Goal: Information Seeking & Learning: Find specific fact

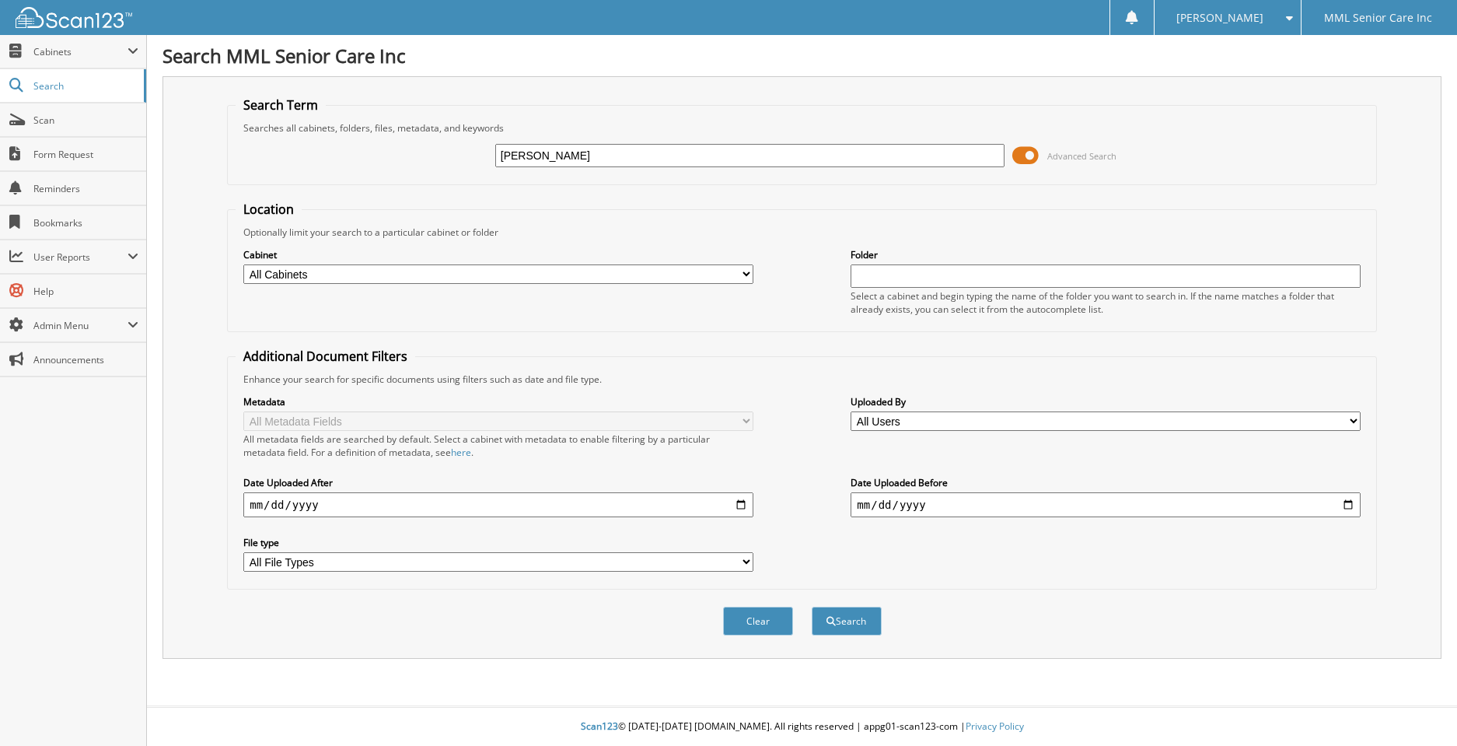
type input "Maria Torres"
click at [837, 620] on button "Search" at bounding box center [847, 621] width 70 height 29
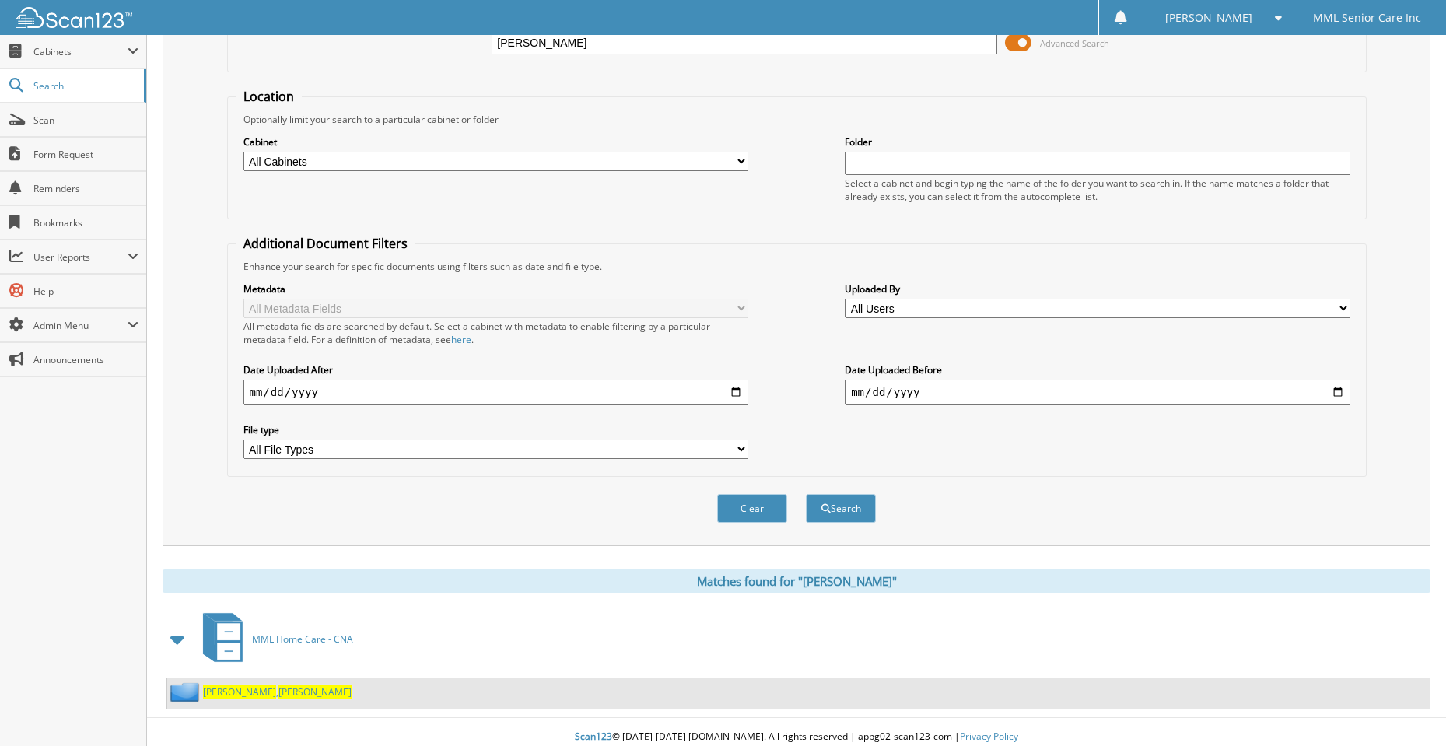
scroll to position [123, 0]
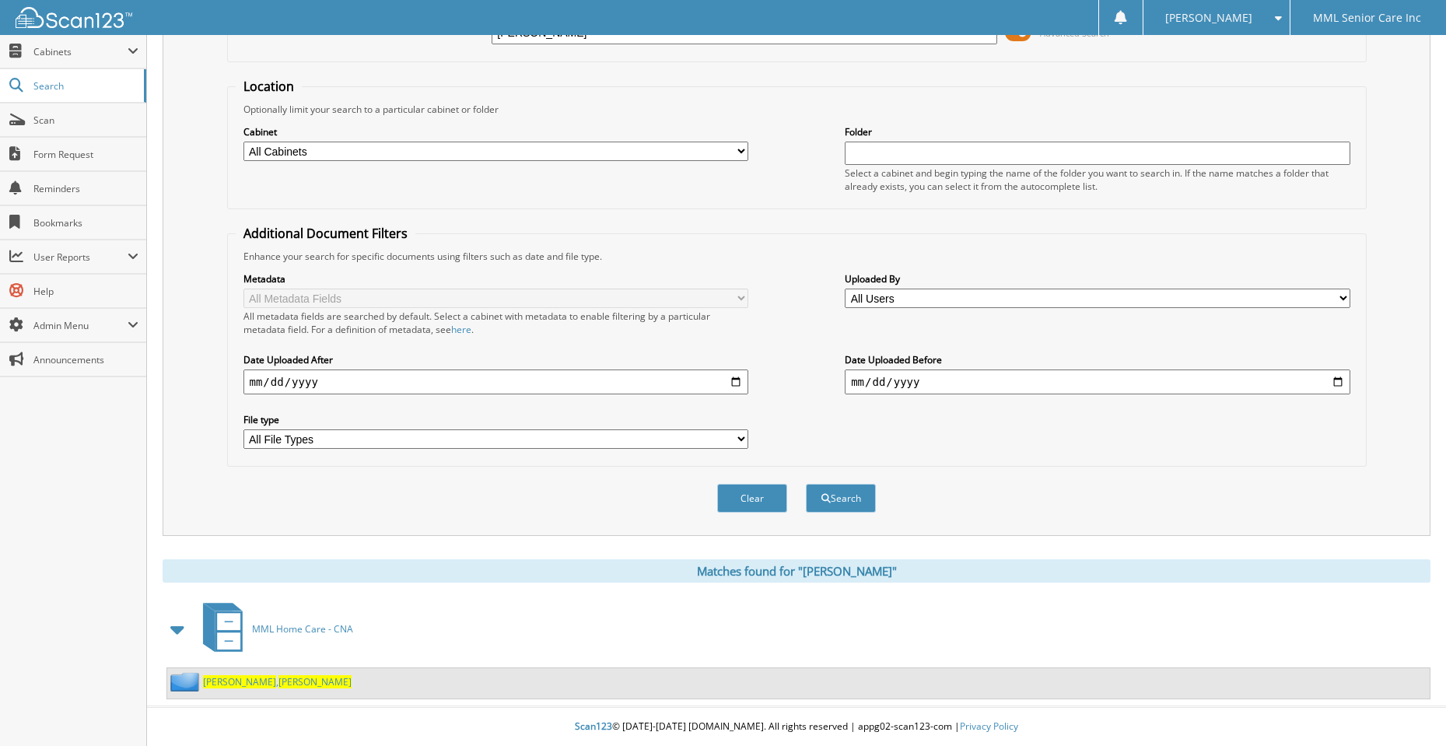
click at [225, 682] on span "Torres" at bounding box center [239, 681] width 73 height 13
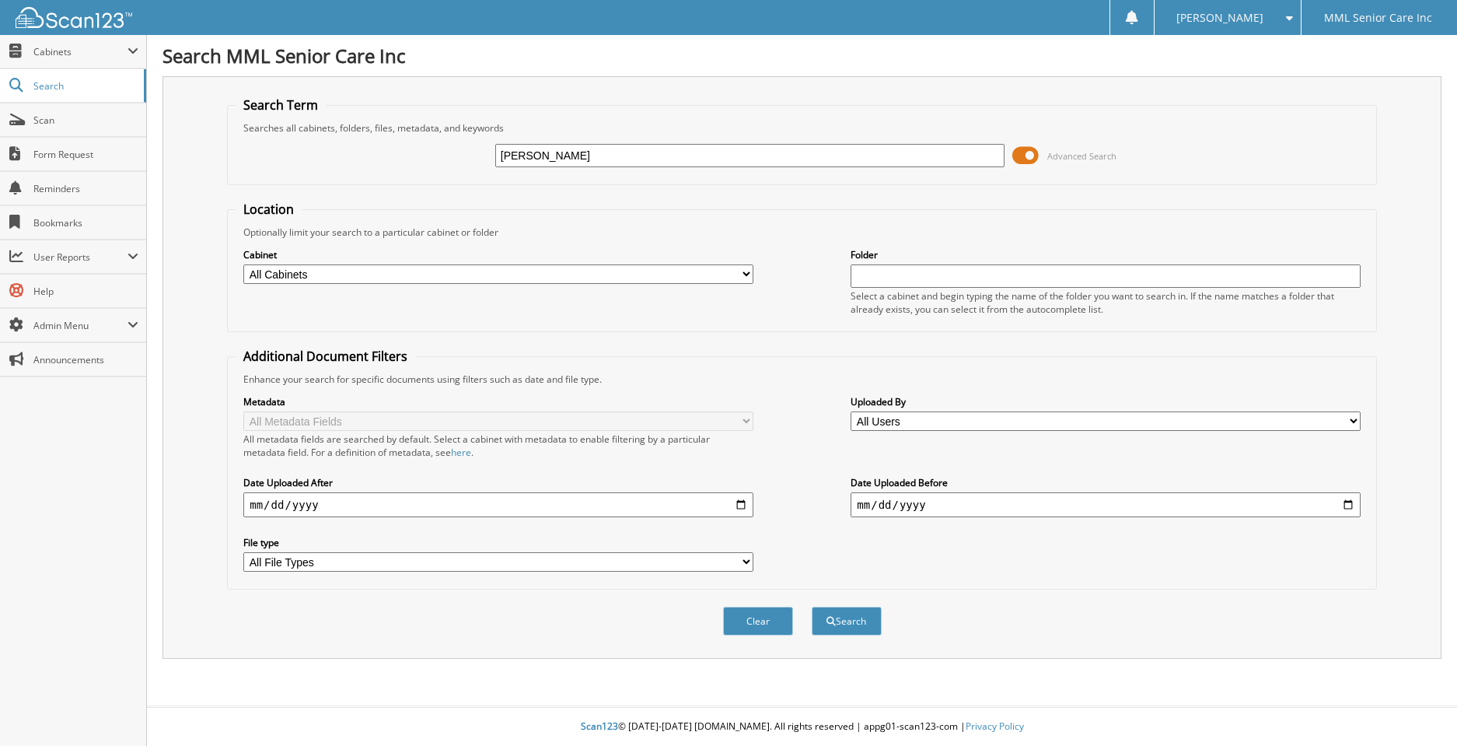
type input "Ariel Perez"
click at [832, 628] on button "Search" at bounding box center [847, 621] width 70 height 29
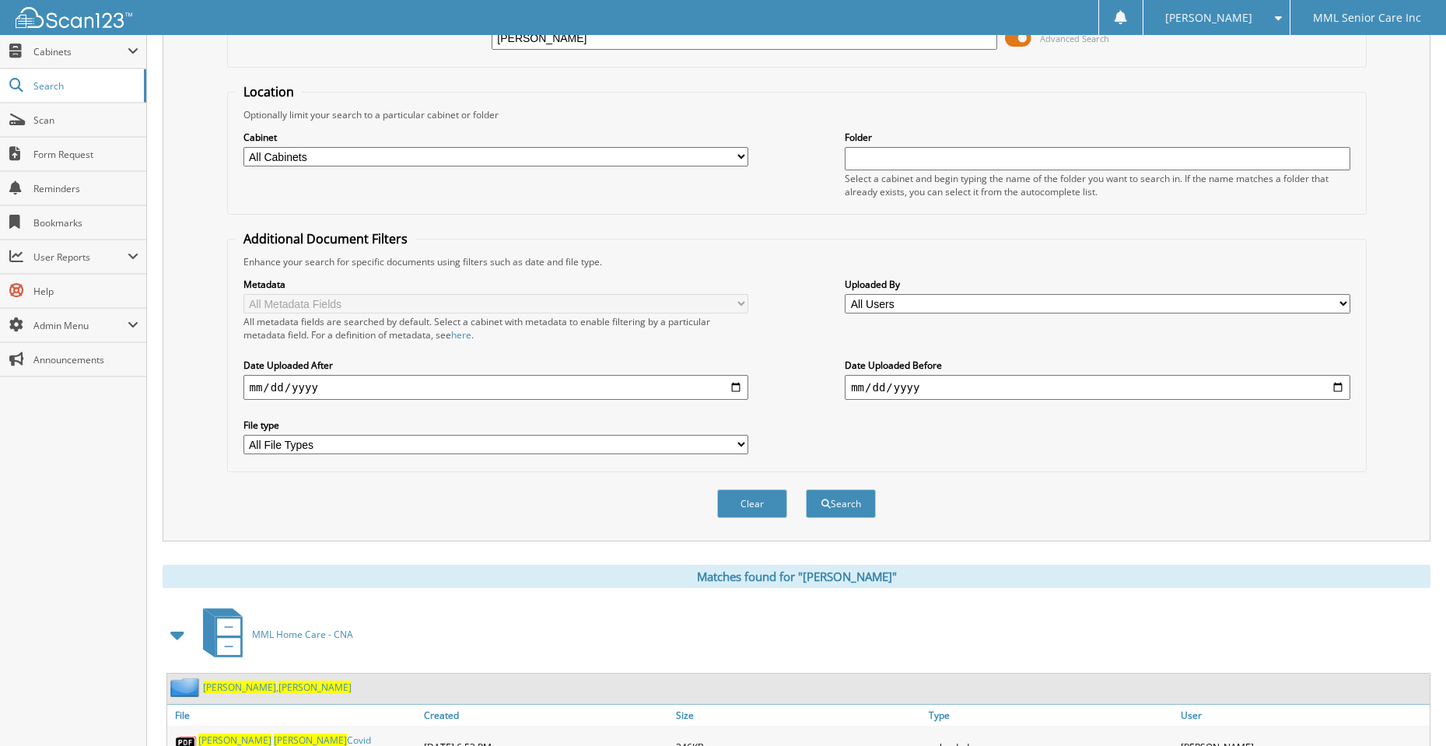
scroll to position [248, 0]
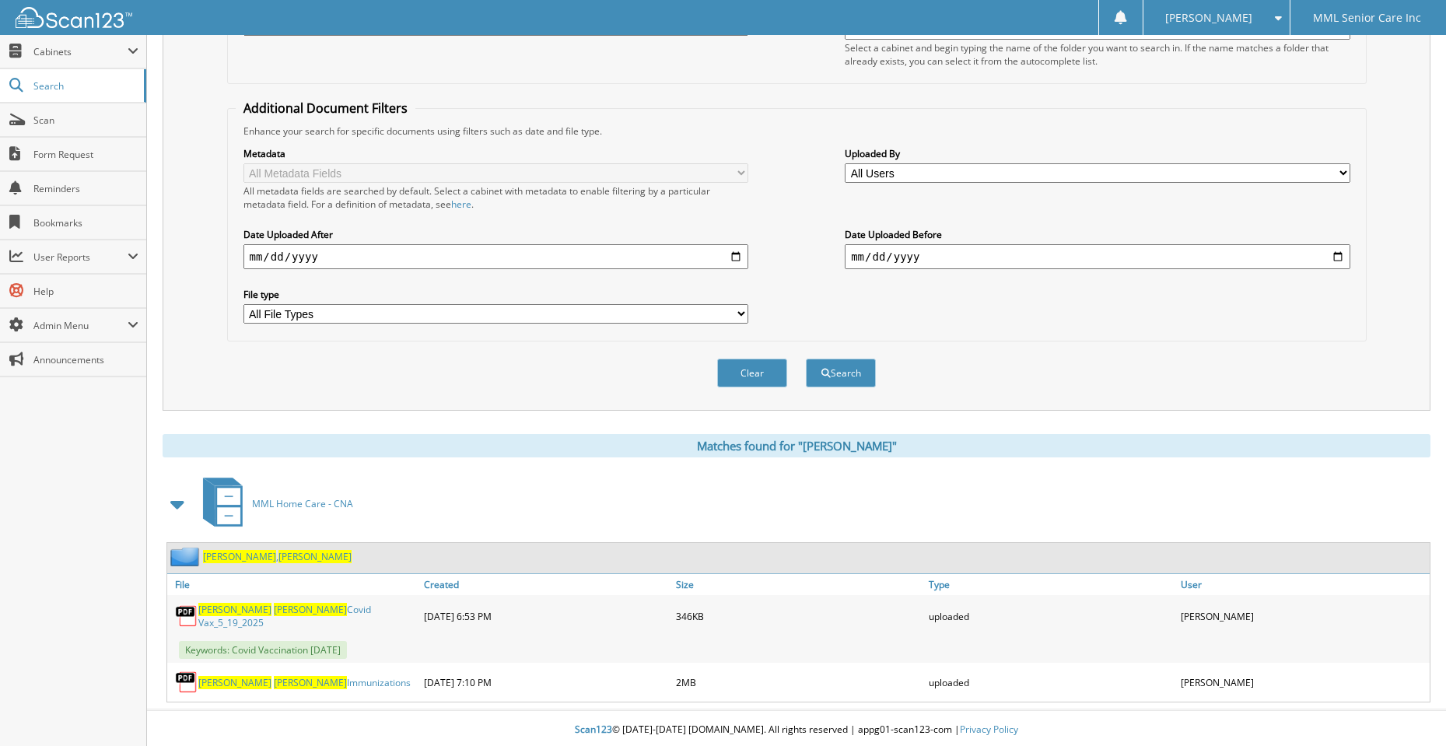
click at [222, 561] on span "[PERSON_NAME]" at bounding box center [239, 556] width 73 height 13
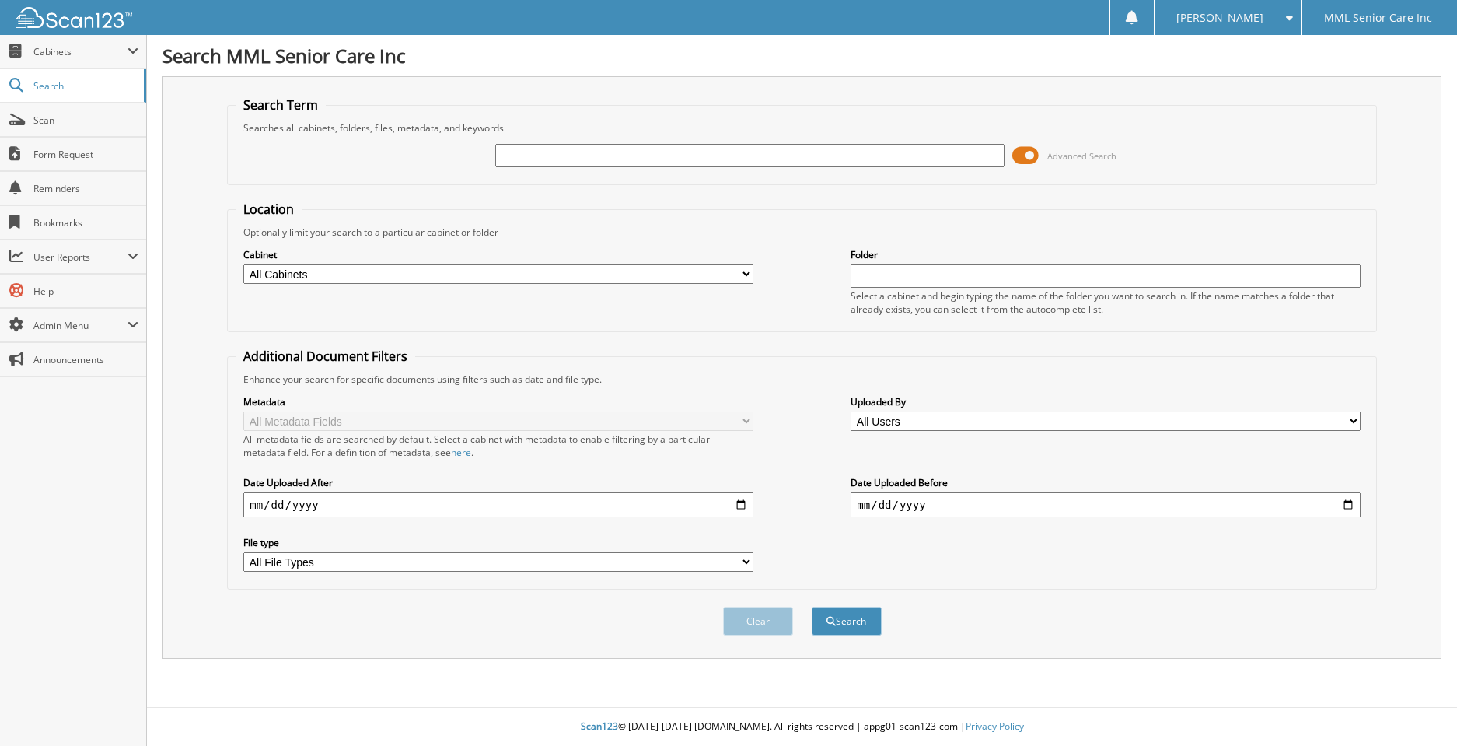
click at [646, 155] on input "text" at bounding box center [749, 155] width 509 height 23
type input "Note"
click at [812, 607] on button "Search" at bounding box center [847, 621] width 70 height 29
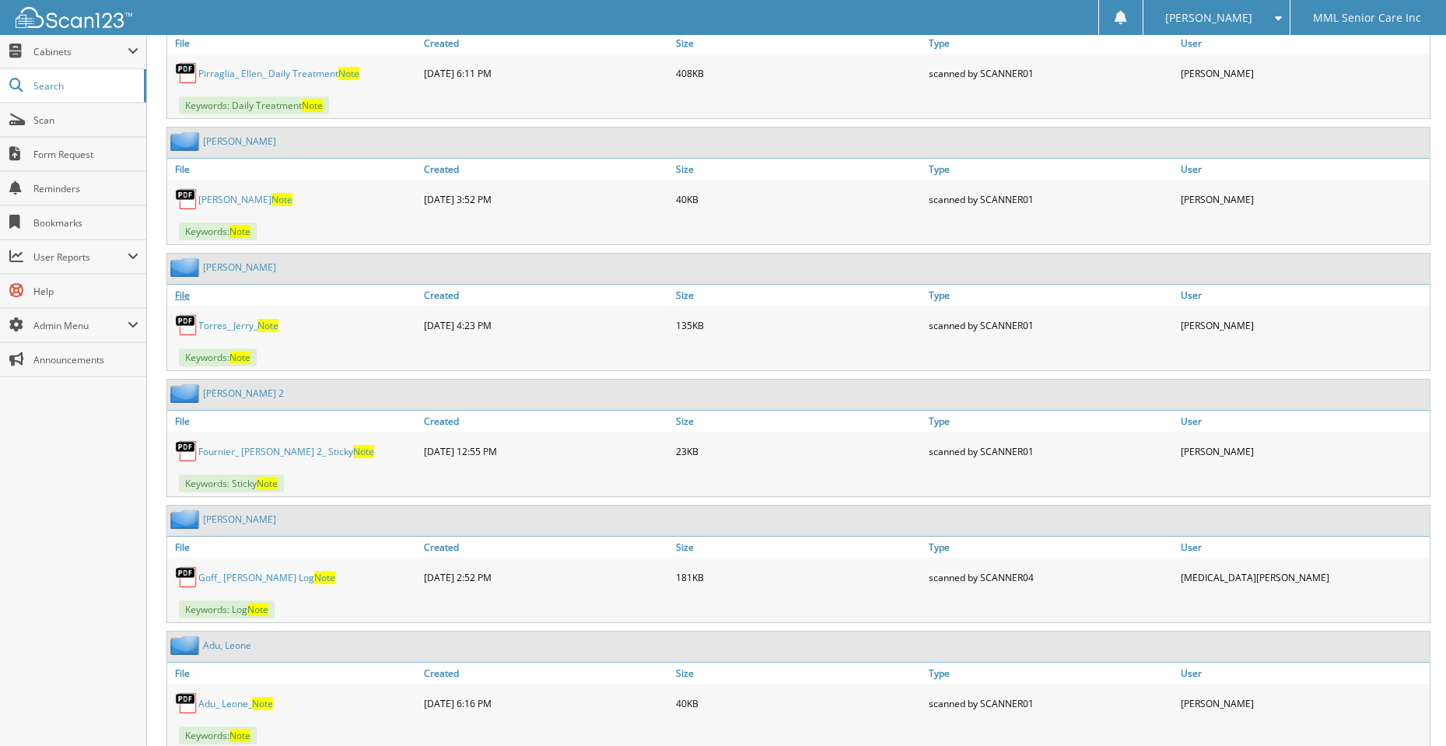
scroll to position [4823, 0]
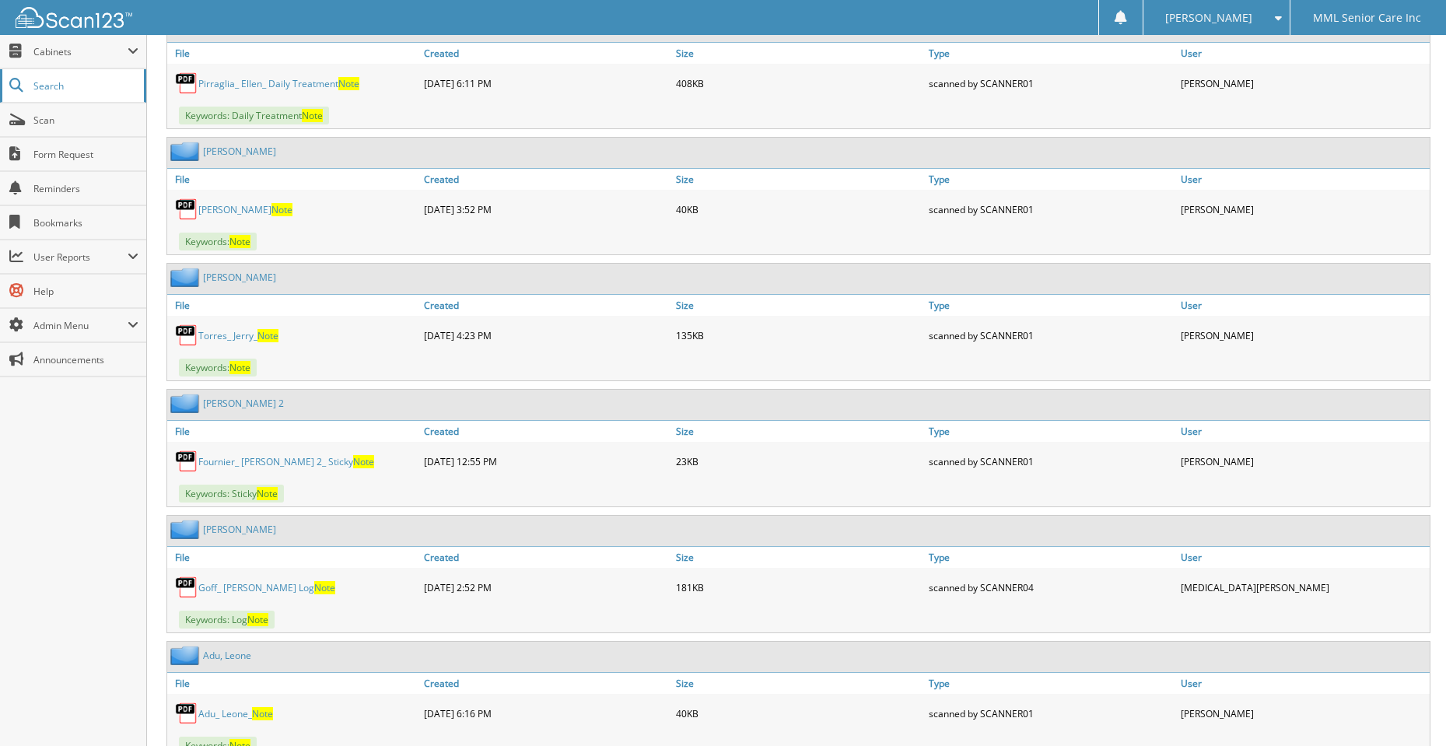
click at [48, 94] on link "Search" at bounding box center [73, 85] width 146 height 33
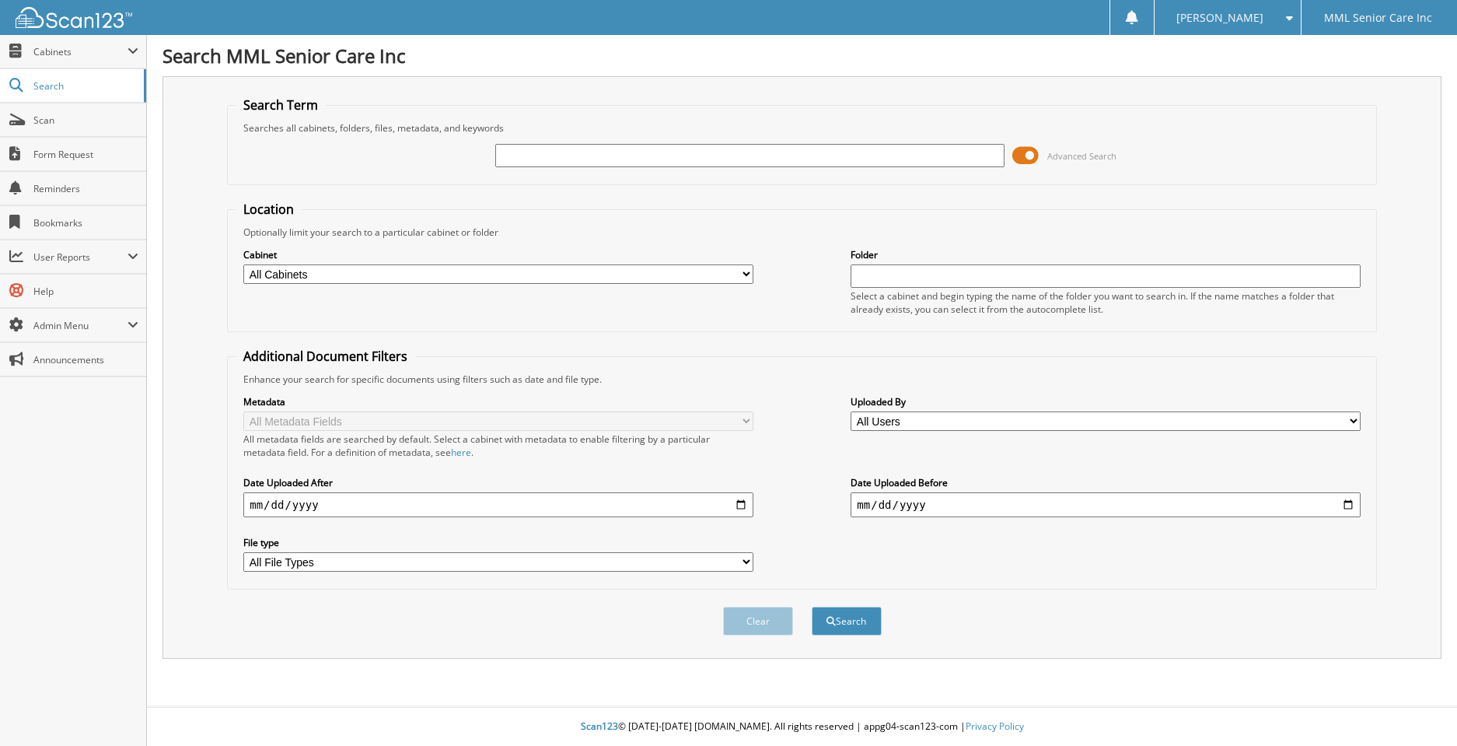
click at [649, 159] on input "text" at bounding box center [749, 155] width 509 height 23
type input "Ariel Perez"
click at [874, 622] on button "Search" at bounding box center [847, 621] width 70 height 29
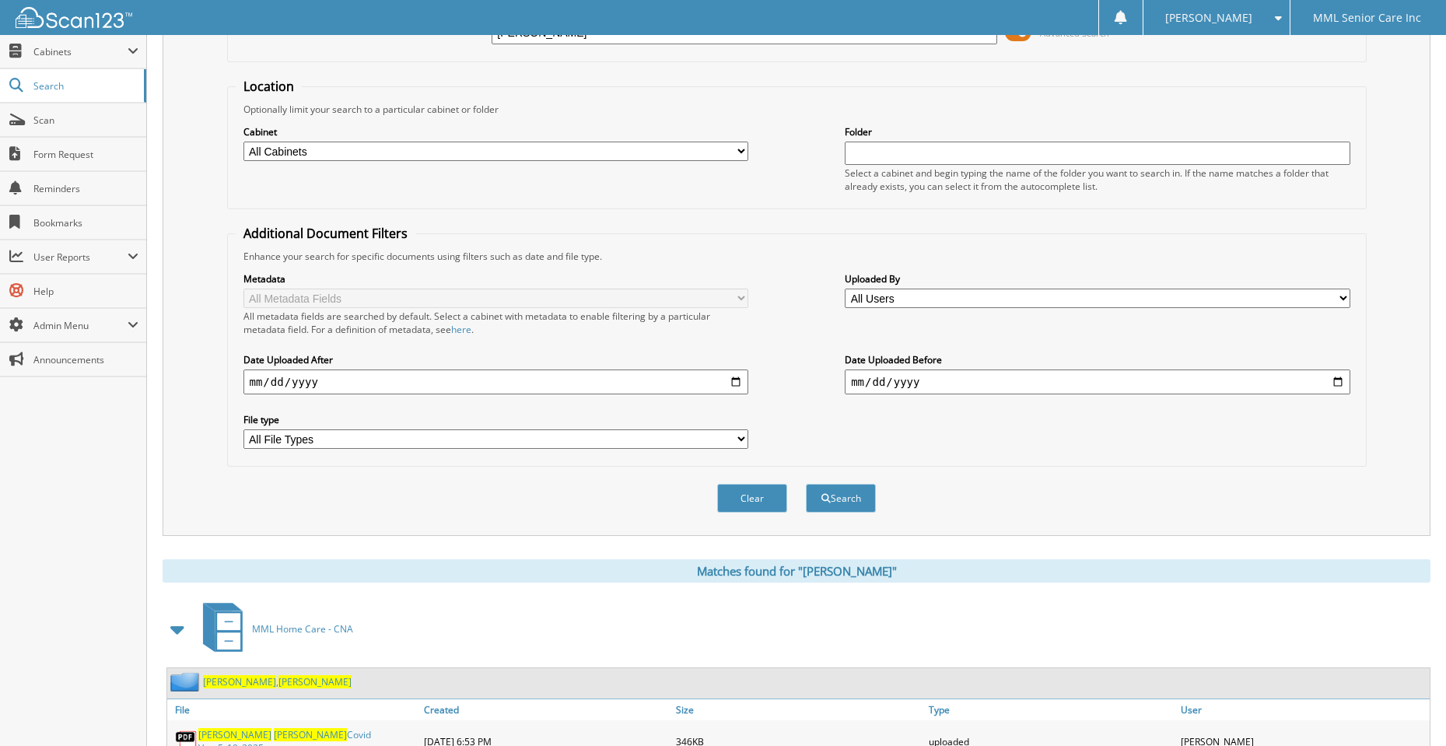
scroll to position [248, 0]
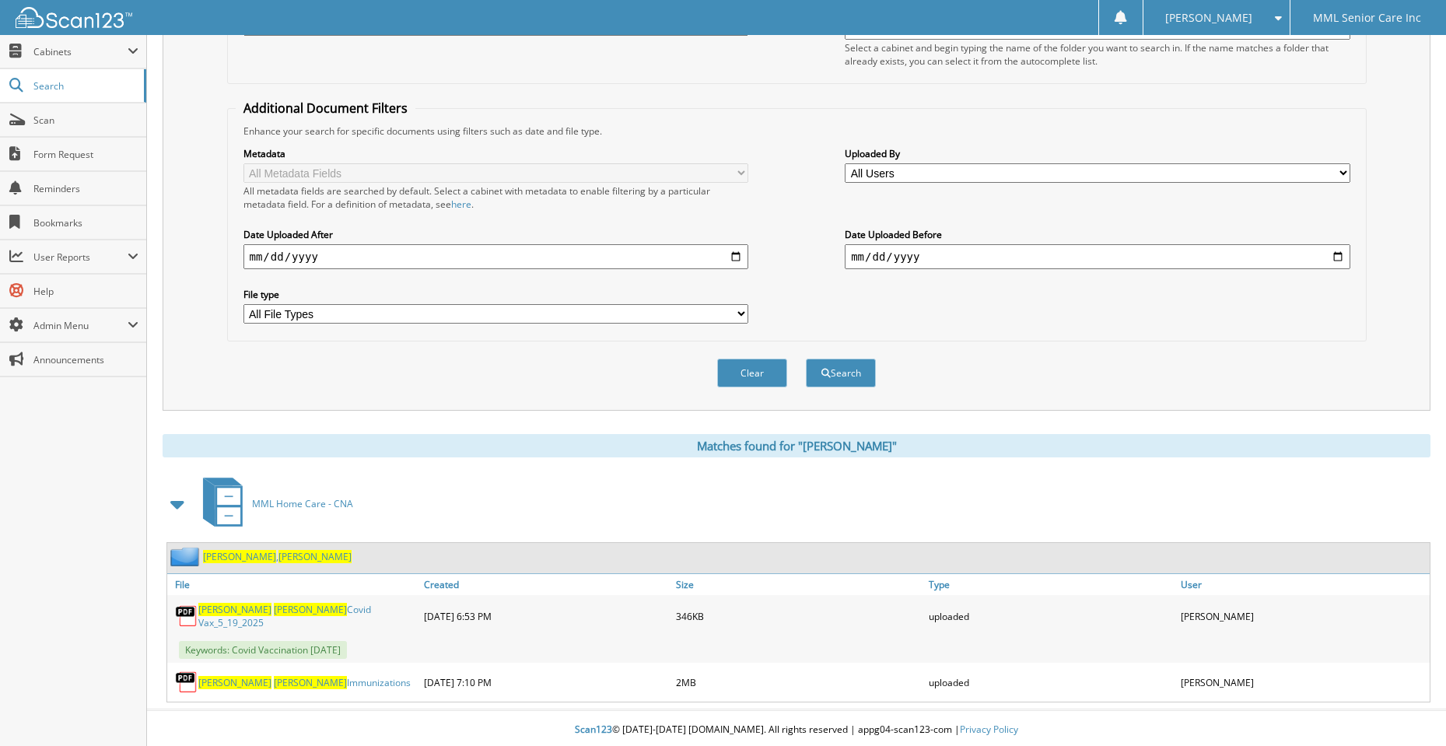
click at [229, 563] on div "Perez , Ariel" at bounding box center [259, 556] width 184 height 19
click at [230, 555] on link "Perez , Ariel" at bounding box center [277, 556] width 149 height 13
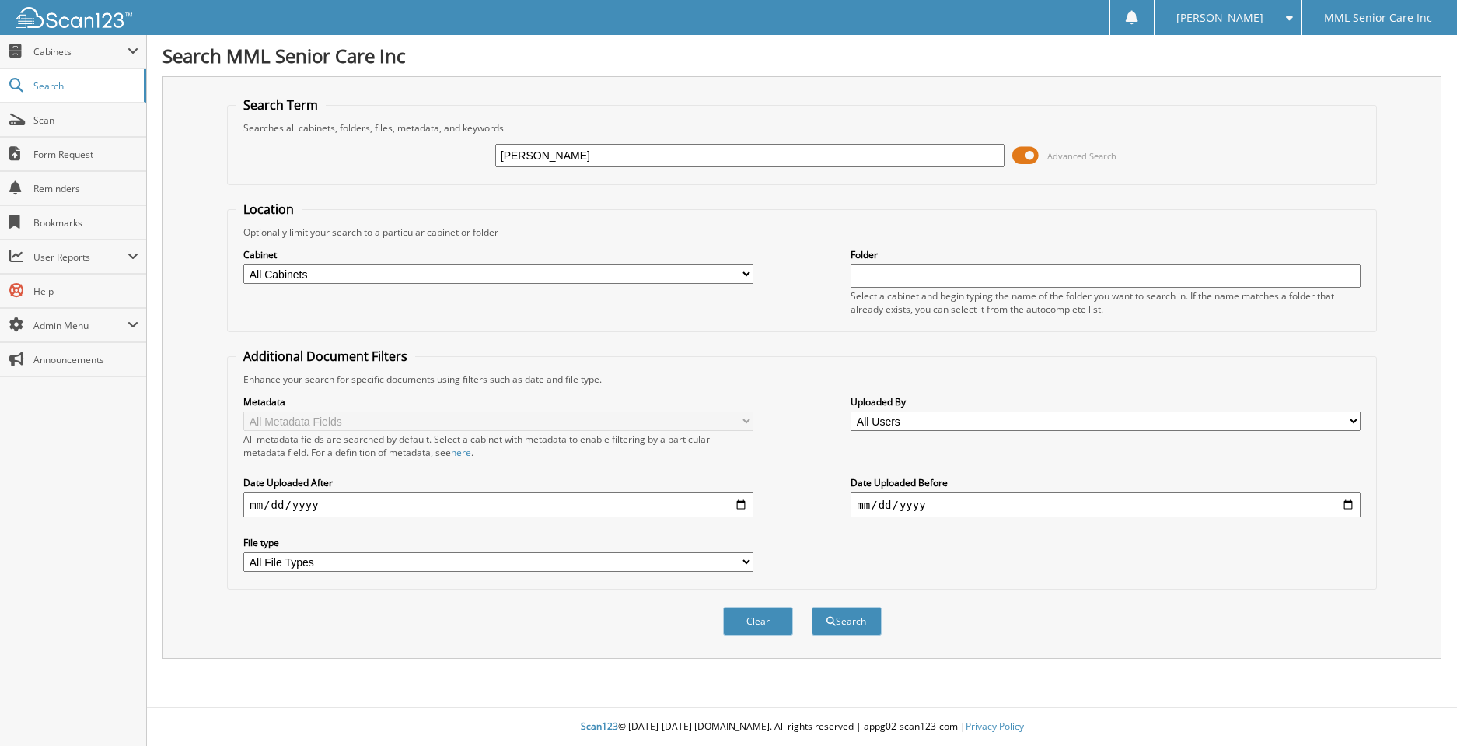
paste input "Alvarez Vargas"
type input "Maria Alvarez Vargas"
click at [852, 624] on button "Search" at bounding box center [847, 621] width 70 height 29
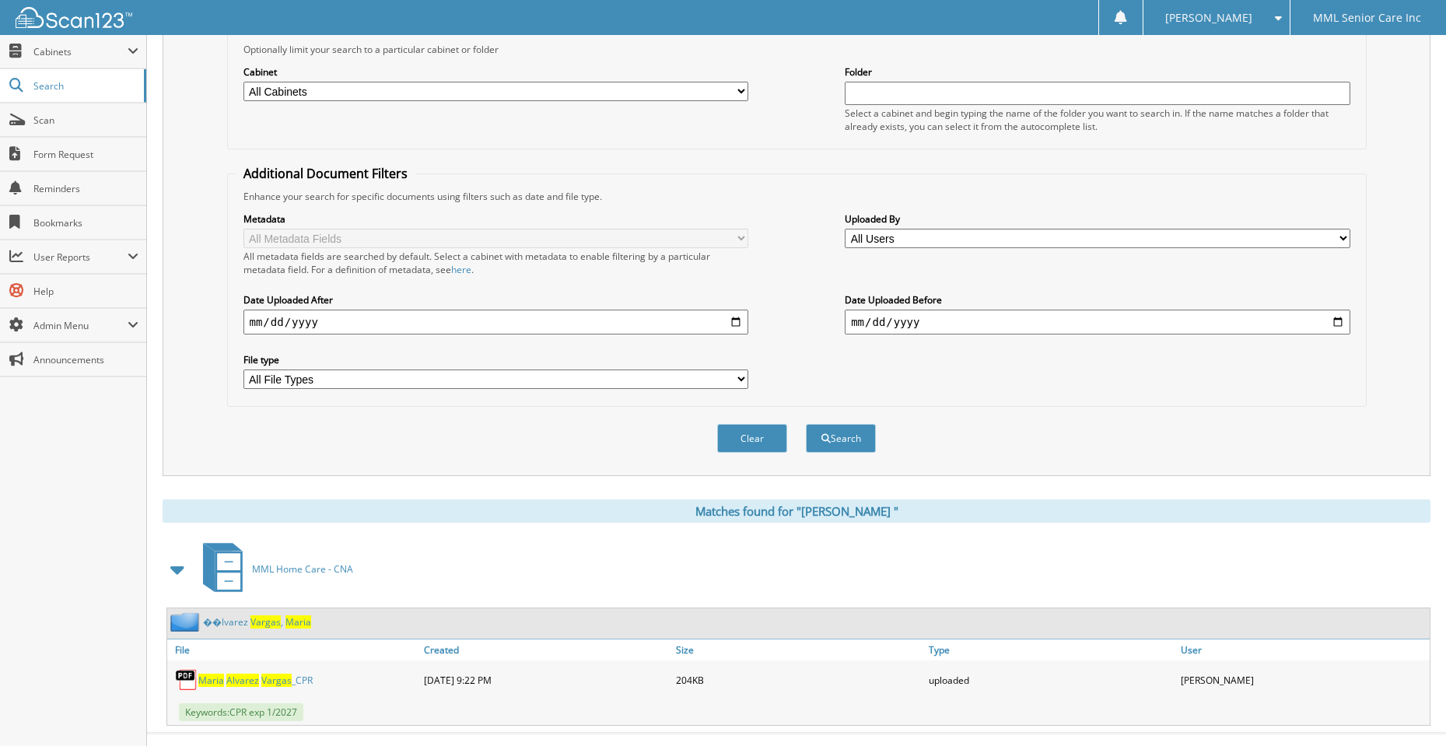
scroll to position [209, 0]
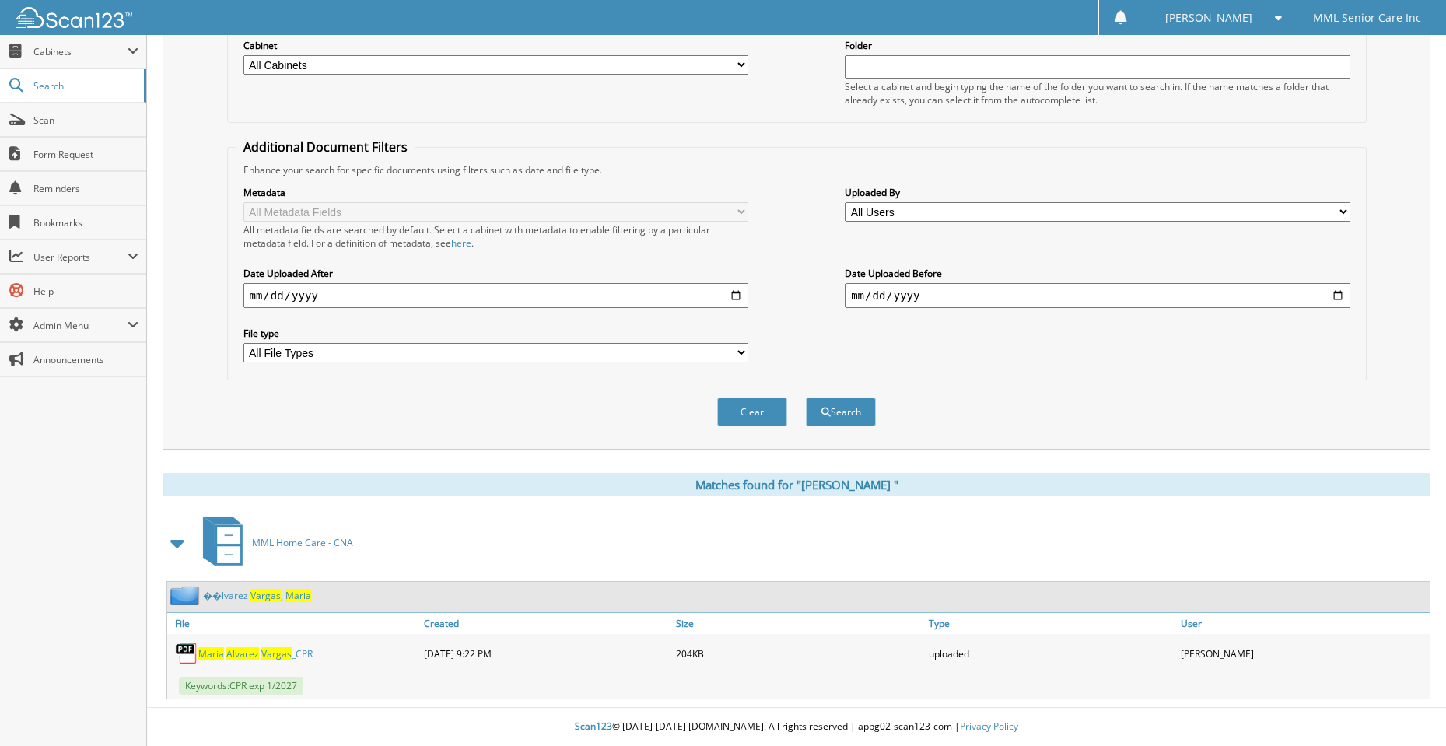
click at [248, 596] on link "� � l v a r e z V a r g a s , M a r i a" at bounding box center [257, 595] width 108 height 13
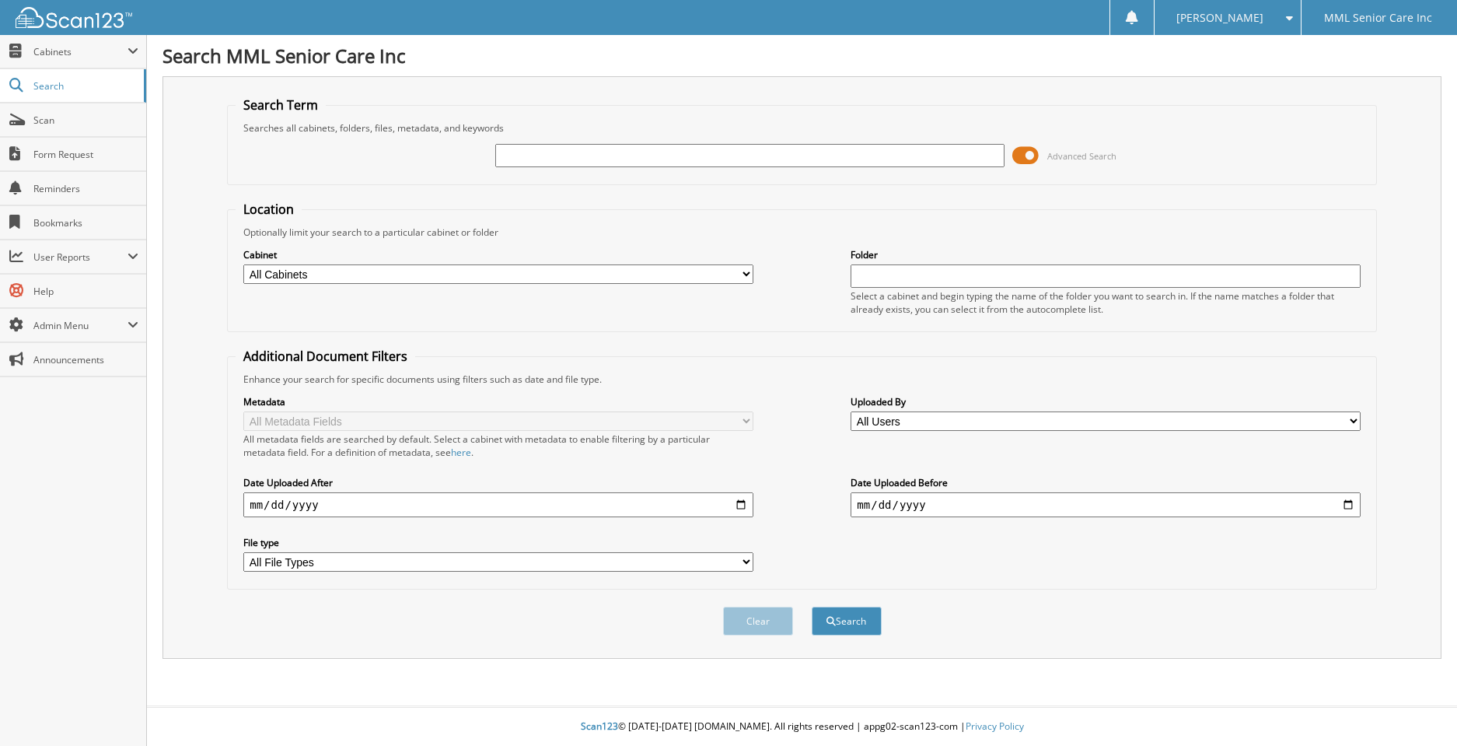
click at [667, 153] on input "text" at bounding box center [749, 155] width 509 height 23
type input "[PERSON_NAME]"
click at [812, 607] on button "Search" at bounding box center [847, 621] width 70 height 29
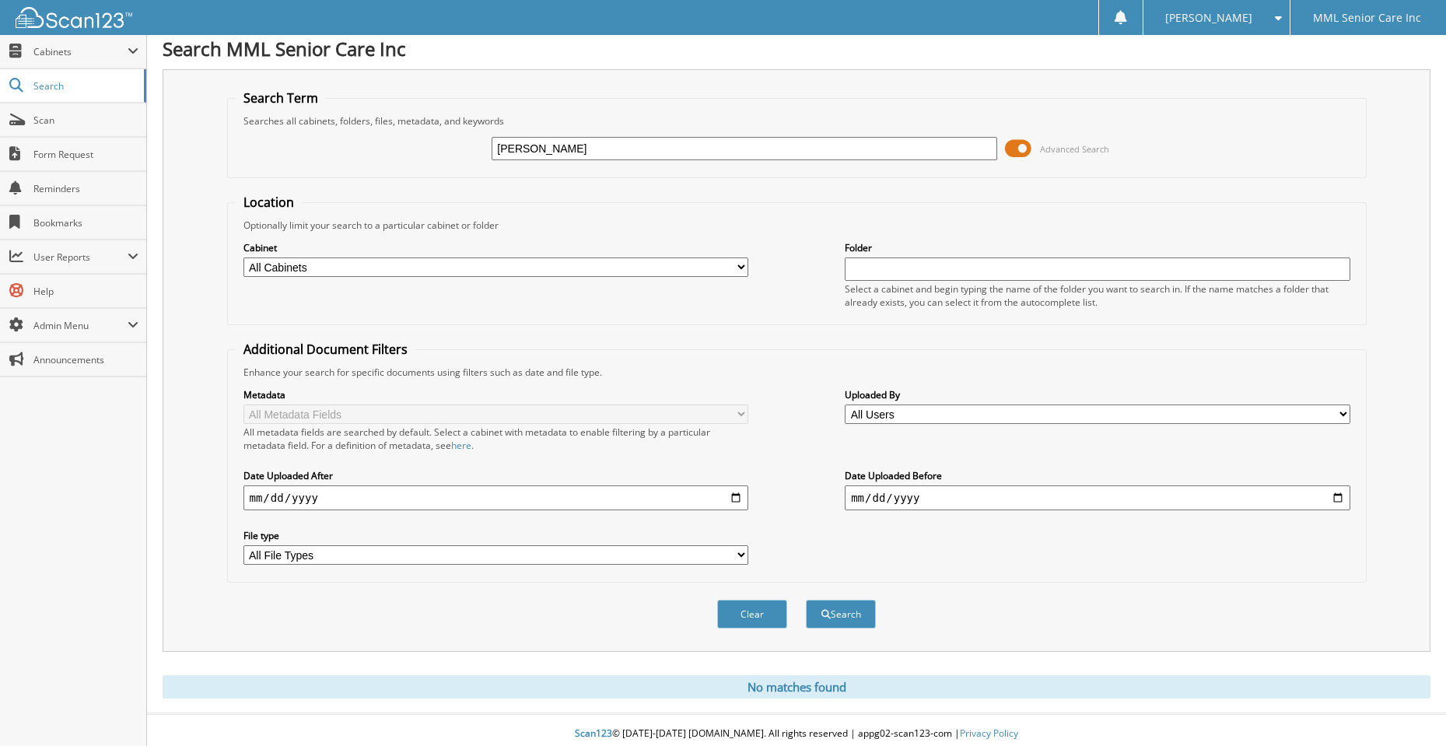
scroll to position [14, 0]
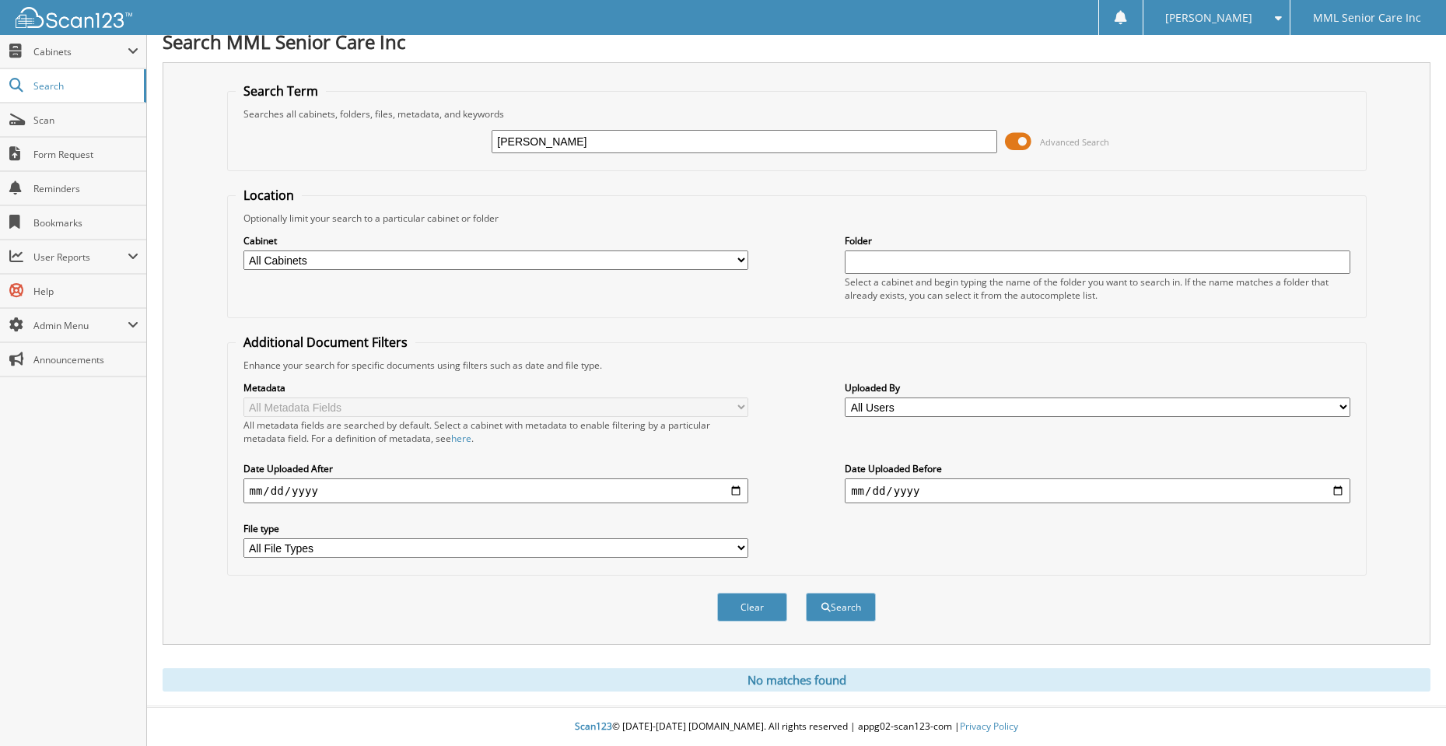
click at [595, 130] on input "[PERSON_NAME]" at bounding box center [743, 141] width 505 height 23
click at [595, 135] on input "[PERSON_NAME]" at bounding box center [743, 141] width 505 height 23
type input "L"
type input "[PERSON_NAME]"
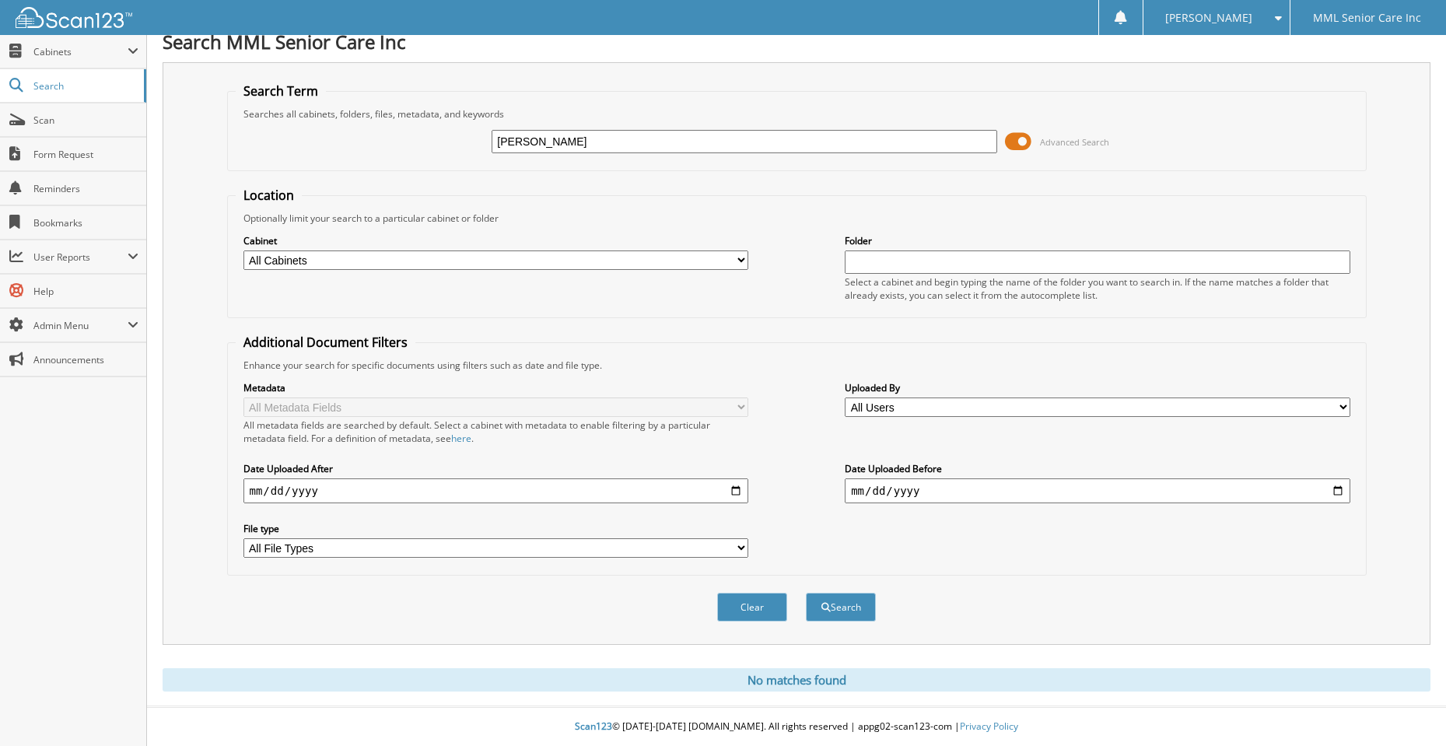
click at [806, 593] on button "Search" at bounding box center [841, 607] width 70 height 29
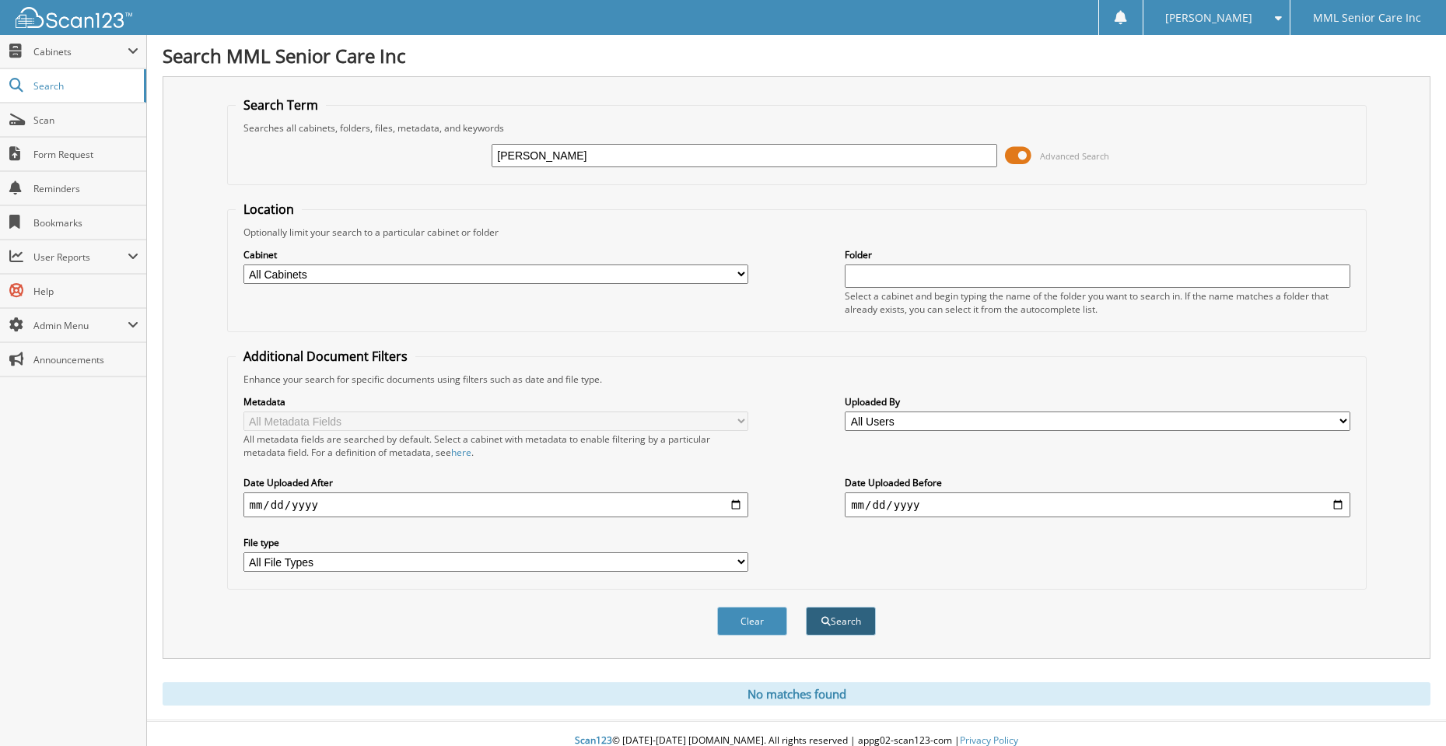
click at [824, 621] on span "submit" at bounding box center [825, 621] width 9 height 9
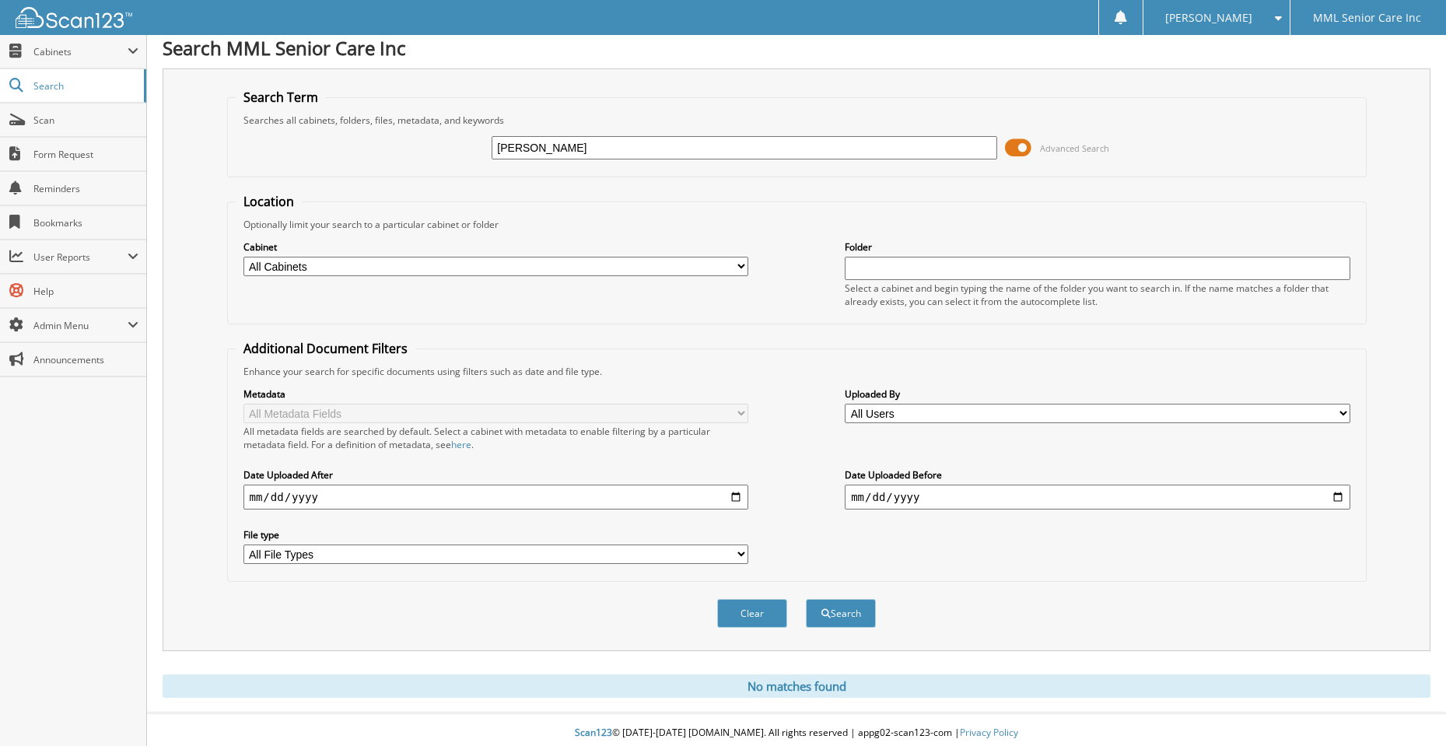
scroll to position [14, 0]
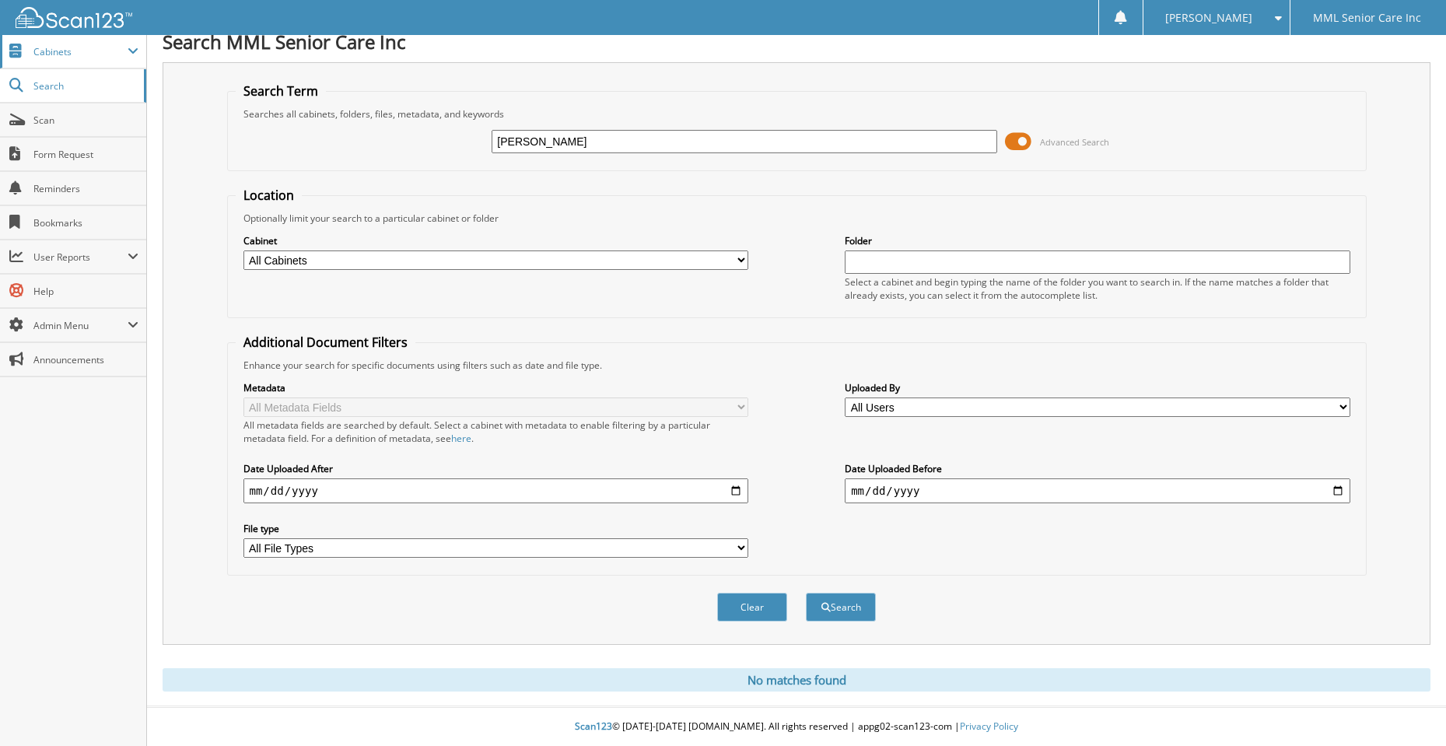
click at [56, 58] on span "Cabinets" at bounding box center [73, 51] width 146 height 33
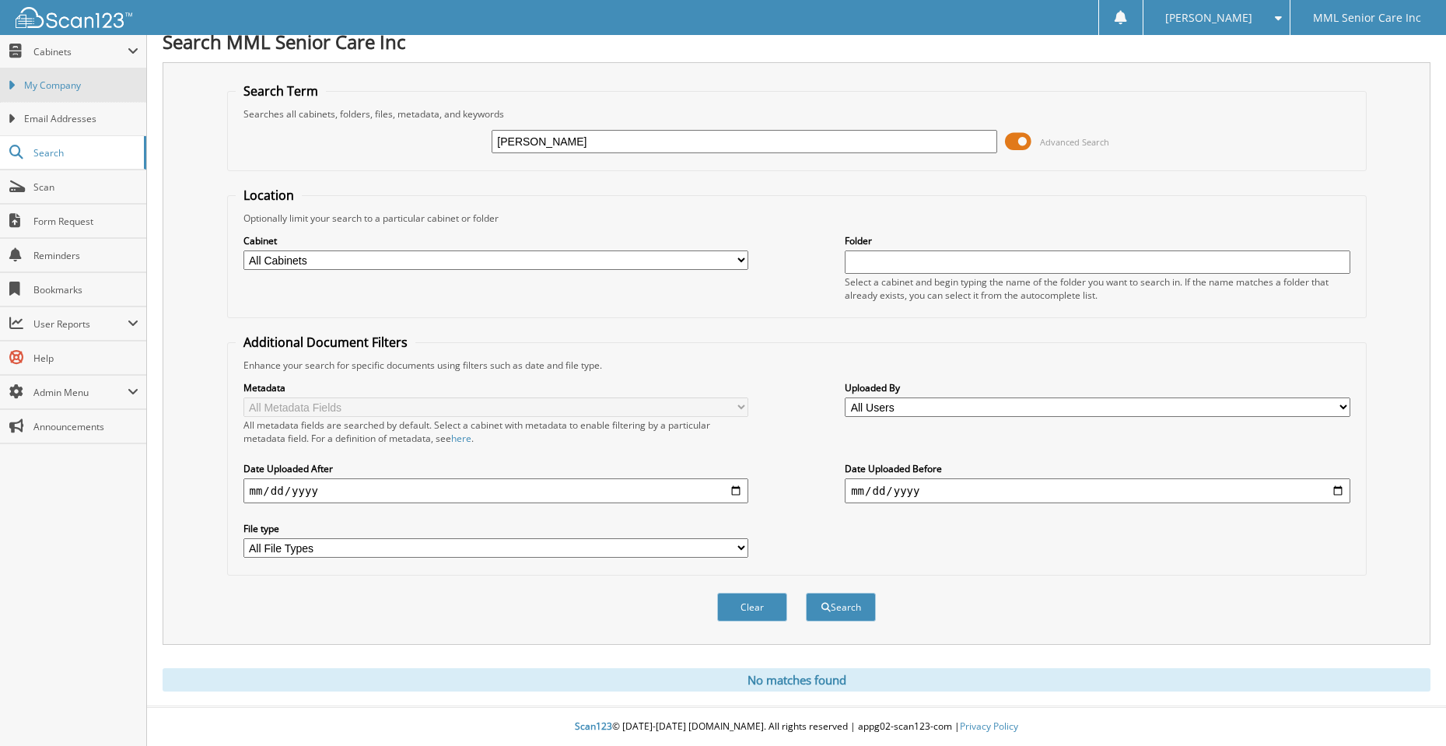
click at [62, 87] on span "My Company" at bounding box center [81, 86] width 114 height 14
